Goal: Information Seeking & Learning: Check status

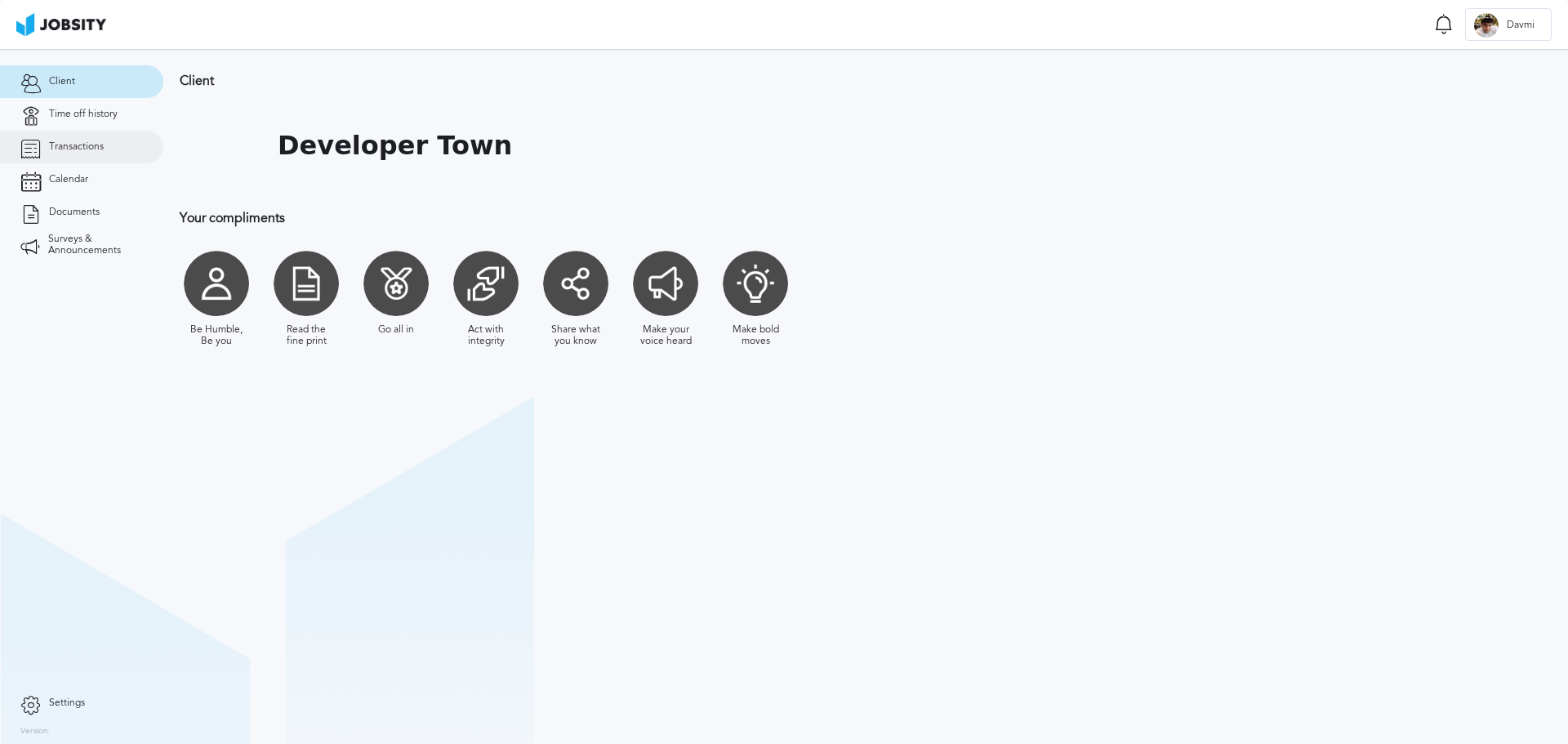
click at [102, 143] on span "Transactions" at bounding box center [76, 147] width 54 height 11
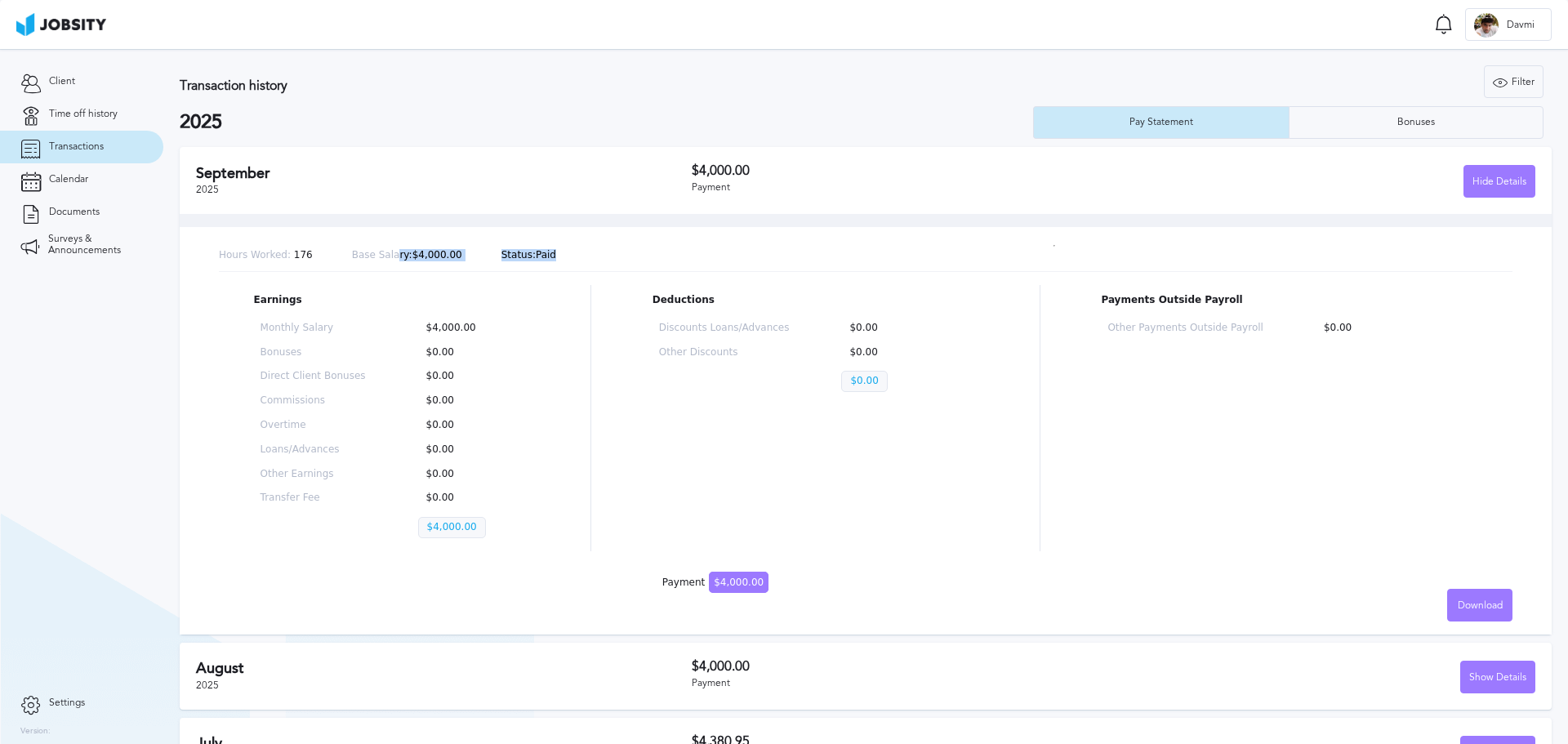
drag, startPoint x: 569, startPoint y: 258, endPoint x: 362, endPoint y: 274, distance: 207.6
click at [375, 266] on div "Hours Worked: 176 Base Salary: $4,000.00 Status: Paid" at bounding box center [865, 256] width 1294 height 32
drag, startPoint x: 571, startPoint y: 353, endPoint x: 592, endPoint y: 358, distance: 21.6
click at [583, 354] on div "Earnings Monthly Salary $4,000.00 Bonuses $0.00 Direct Client Bonuses $0.00 Com…" at bounding box center [865, 418] width 1294 height 266
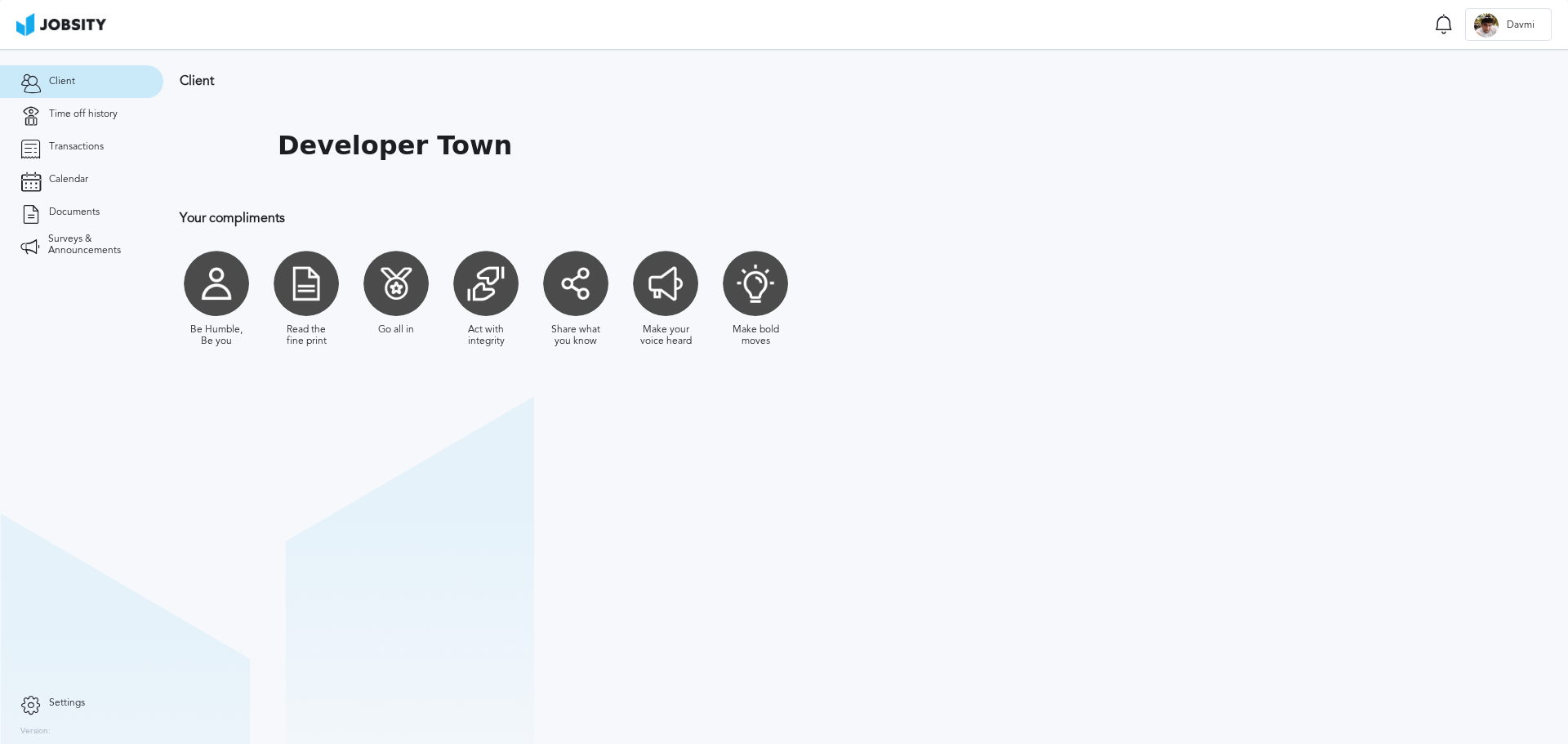
click at [657, 92] on div "Client Developer Town Your compliments Be Humble, Be you Read the fine print Go…" at bounding box center [623, 218] width 919 height 338
